Goal: Information Seeking & Learning: Learn about a topic

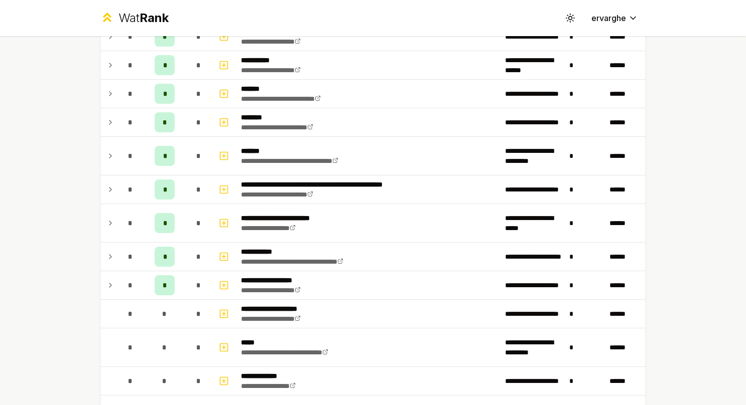
scroll to position [46, 0]
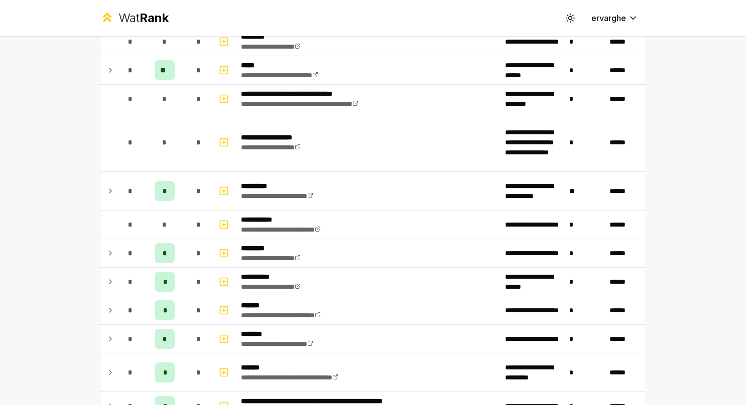
scroll to position [753, 0]
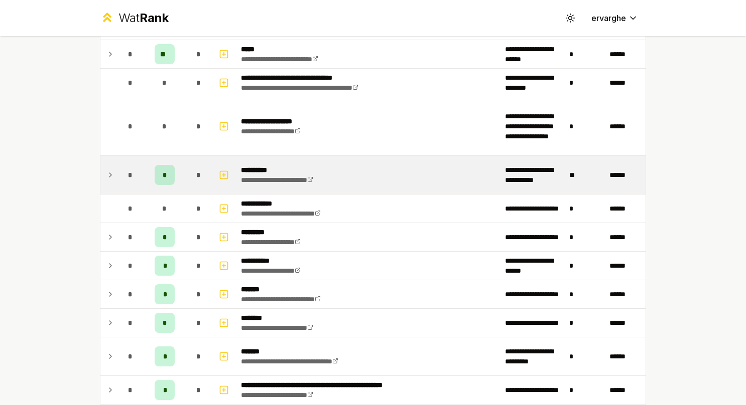
click at [110, 173] on icon at bounding box center [110, 175] width 8 height 12
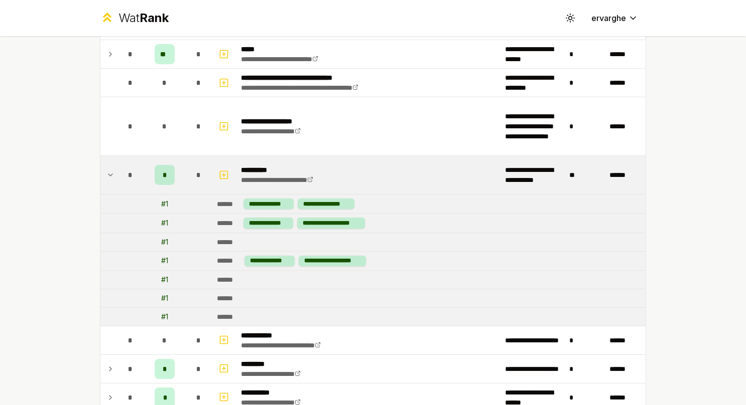
click at [110, 173] on icon at bounding box center [110, 175] width 8 height 12
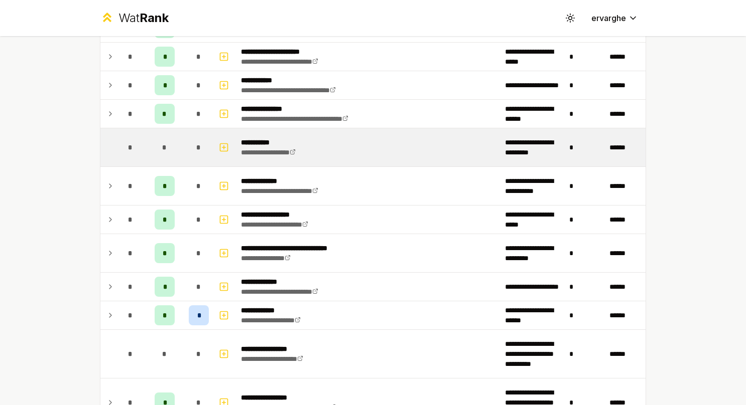
scroll to position [1505, 0]
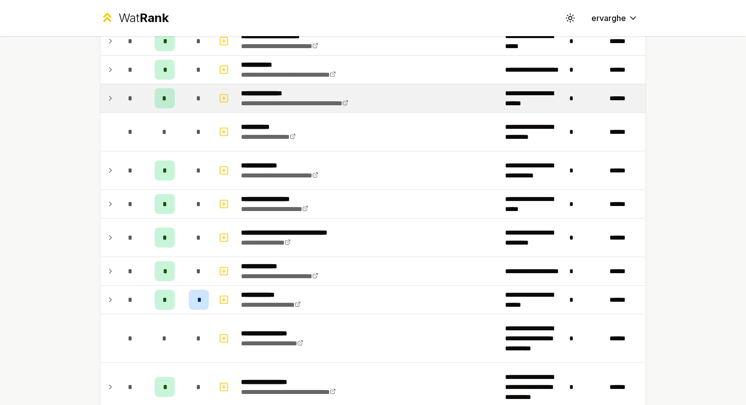
click at [111, 95] on td at bounding box center [108, 98] width 16 height 28
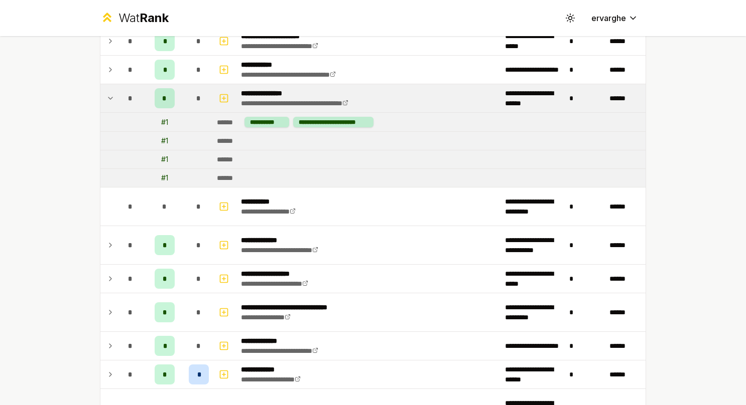
click at [111, 95] on td at bounding box center [108, 98] width 16 height 28
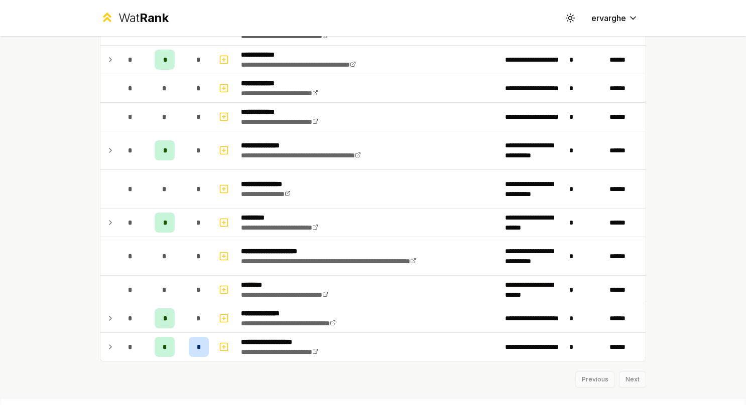
scroll to position [2013, 0]
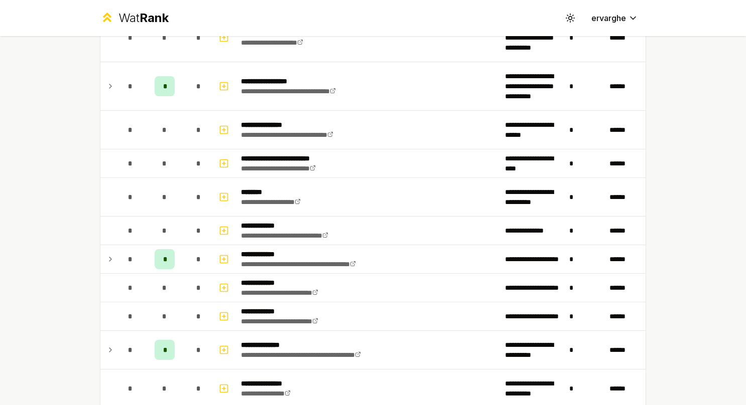
scroll to position [2013, 0]
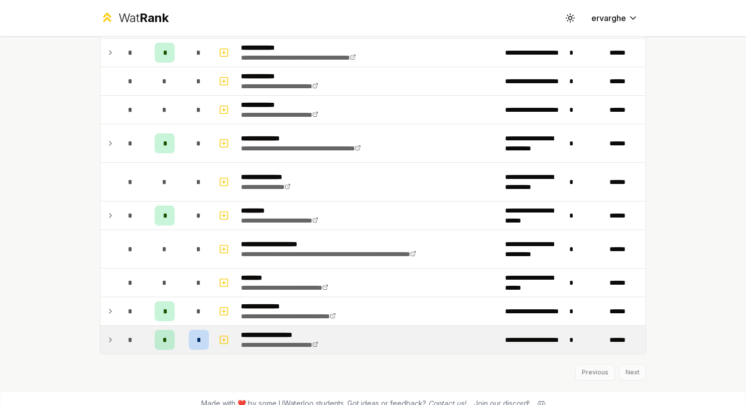
click at [110, 326] on td at bounding box center [108, 340] width 16 height 28
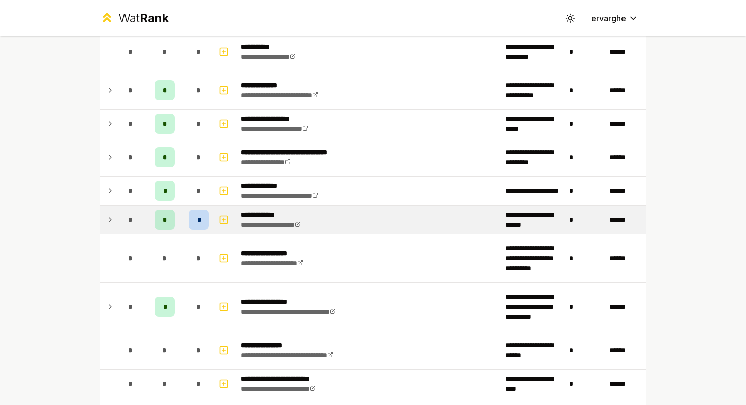
scroll to position [1585, 0]
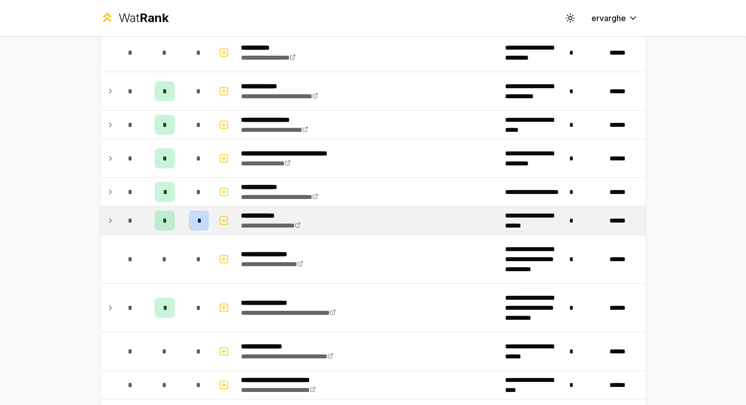
click at [106, 215] on icon at bounding box center [110, 221] width 8 height 12
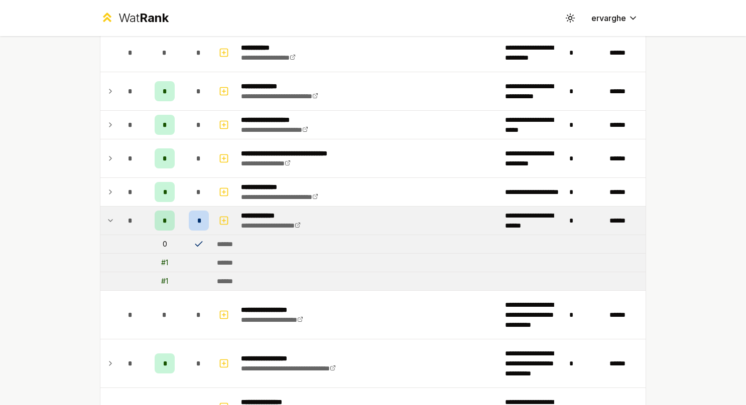
click at [194, 239] on icon at bounding box center [199, 244] width 10 height 10
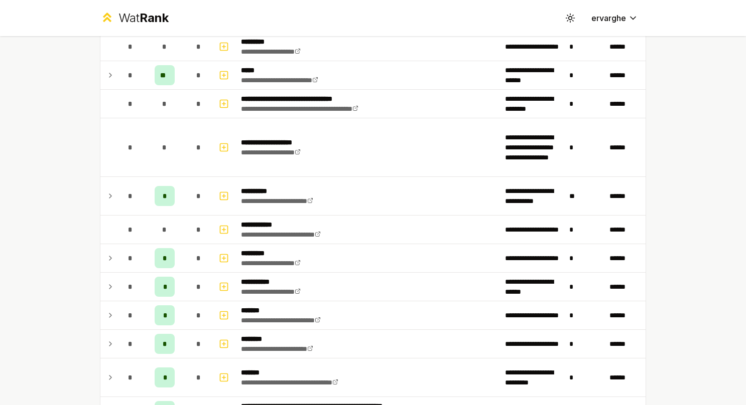
scroll to position [681, 0]
